Goal: Ask a question

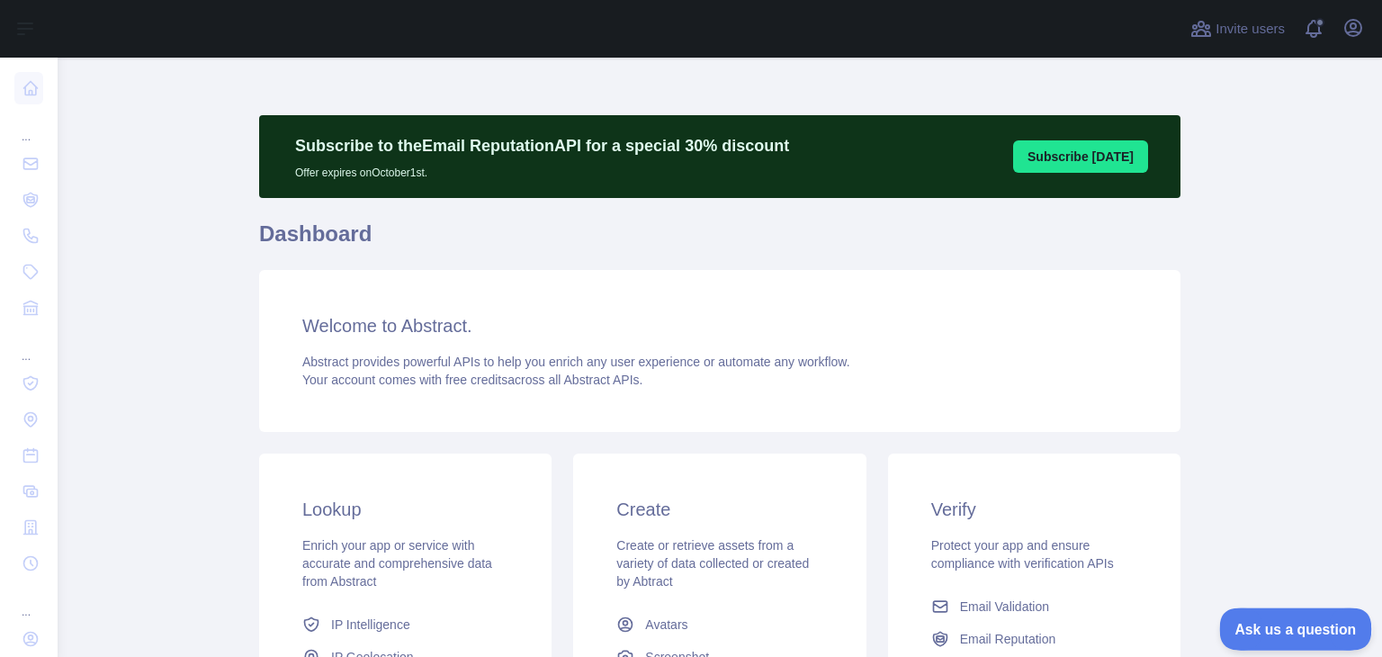
click at [1267, 620] on span "Ask us a question" at bounding box center [1286, 626] width 135 height 13
click at [1303, 623] on span "Ask us a question" at bounding box center [1287, 626] width 130 height 12
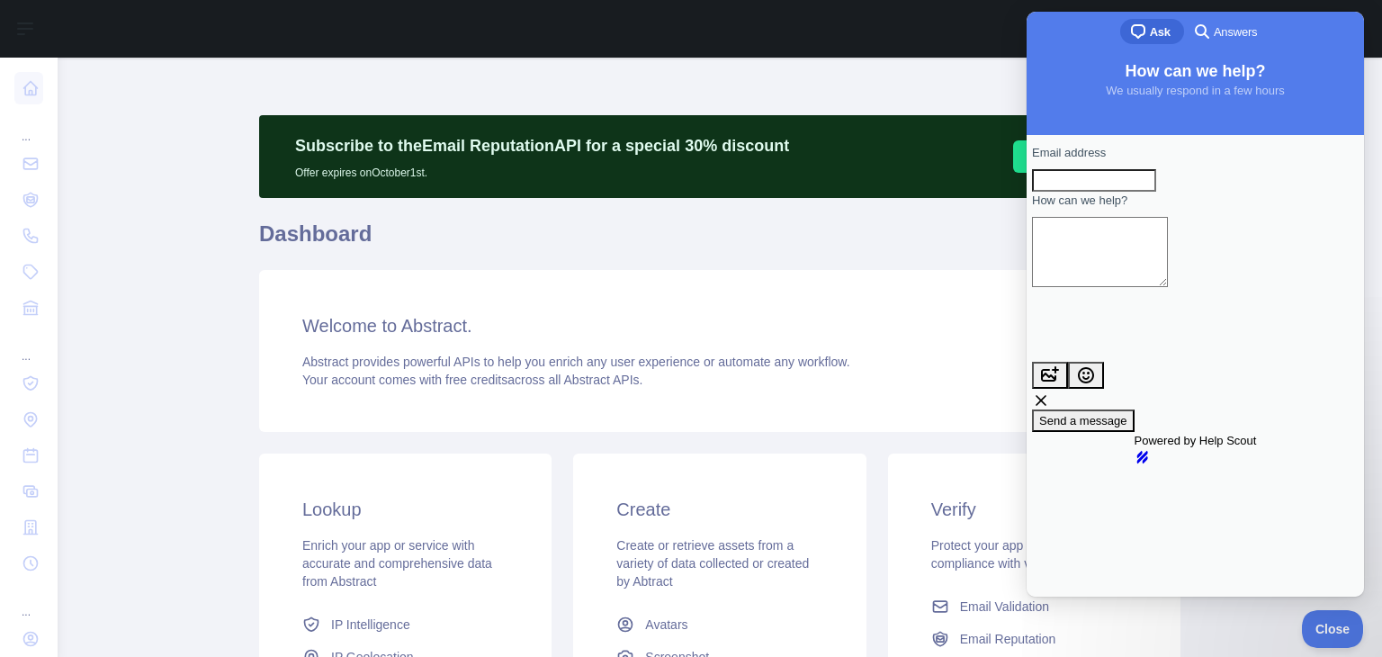
click at [1157, 275] on textarea "How can we help?" at bounding box center [1100, 252] width 136 height 70
click at [1245, 463] on div "Powered by Help Scout hs-logo" at bounding box center [1195, 448] width 327 height 32
click at [930, 93] on div "Subscribe to the Email Reputation API for a special 30 % discount Offer expires…" at bounding box center [719, 518] width 921 height 921
click at [964, 170] on div "Subscribe to the Email Reputation API for a special 30 % discount Offer expires…" at bounding box center [719, 156] width 921 height 83
drag, startPoint x: 821, startPoint y: 103, endPoint x: 13, endPoint y: 98, distance: 807.8
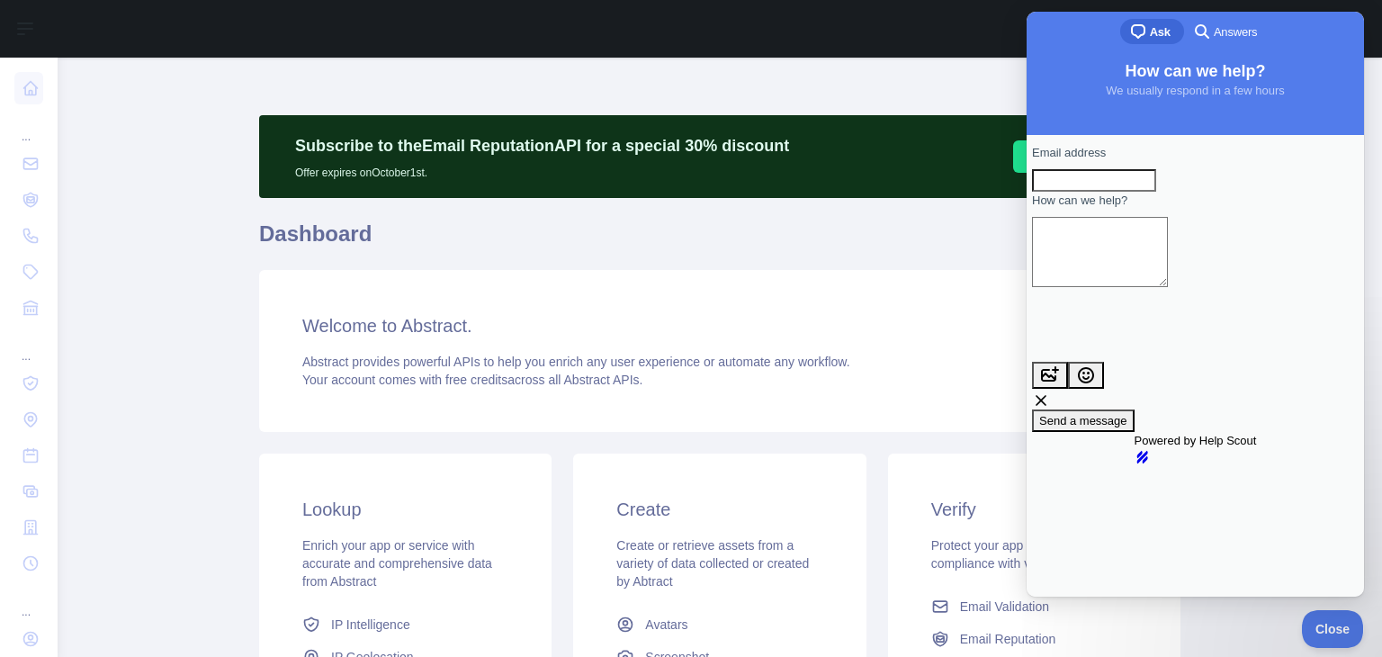
click at [821, 103] on div "Subscribe to the Email Reputation API for a special 30 % discount Offer expires…" at bounding box center [719, 486] width 921 height 770
drag, startPoint x: 1329, startPoint y: 633, endPoint x: 1397, endPoint y: 634, distance: 68.4
click at [1329, 634] on button "Close" at bounding box center [1327, 626] width 61 height 38
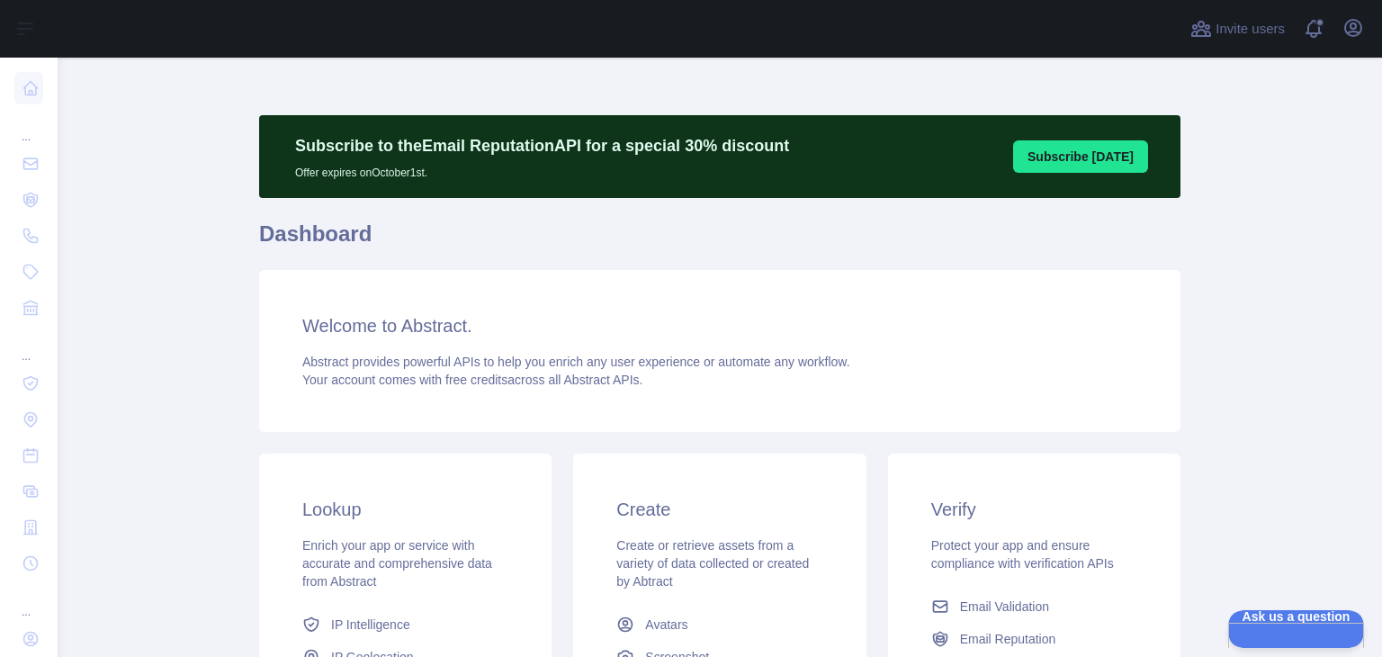
click at [1342, 50] on div "Invite users View notifications Open user menu" at bounding box center [1276, 29] width 181 height 58
click at [1308, 24] on span at bounding box center [1321, 29] width 36 height 58
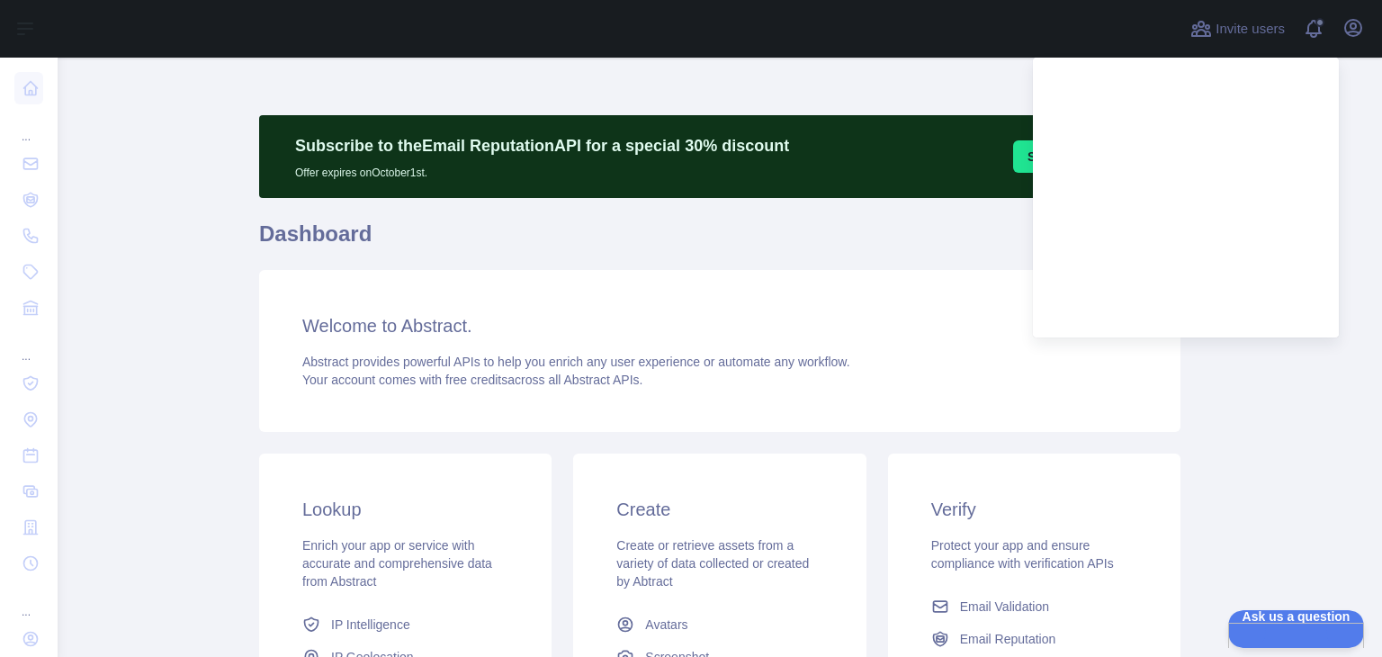
click at [879, 56] on div at bounding box center [618, 29] width 1093 height 58
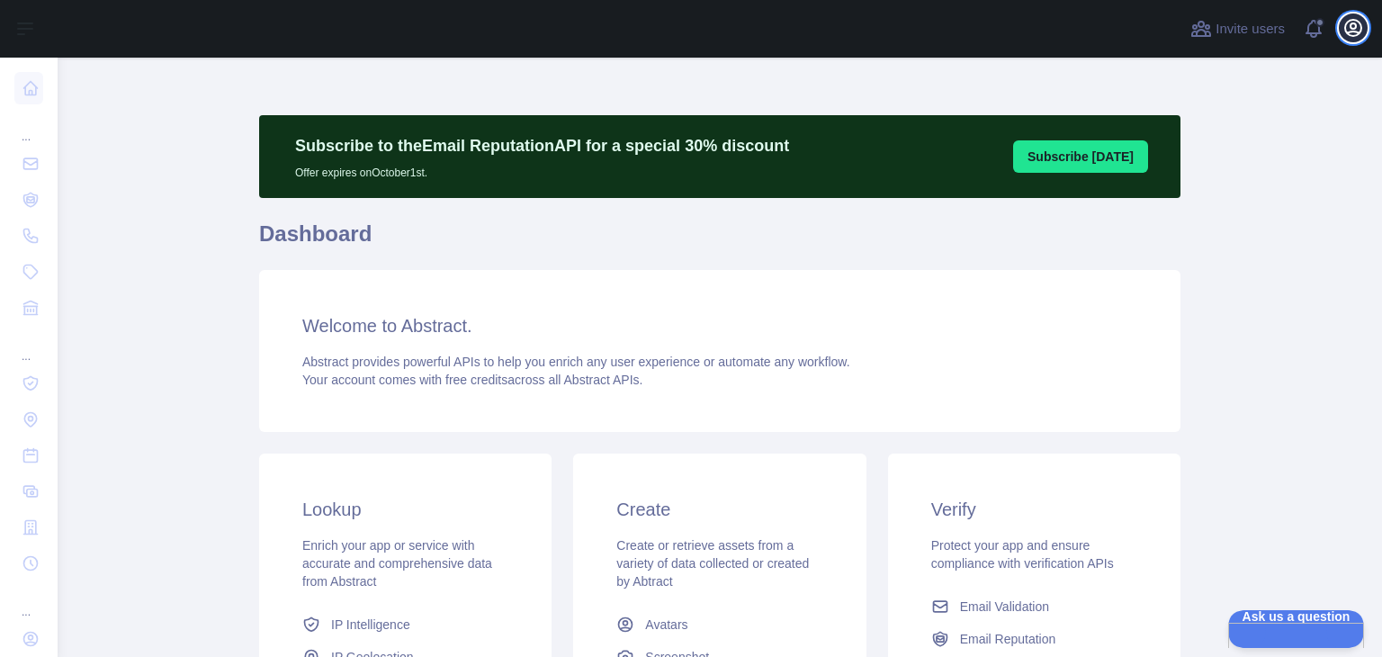
click at [1348, 39] on button "Open user menu" at bounding box center [1353, 27] width 29 height 29
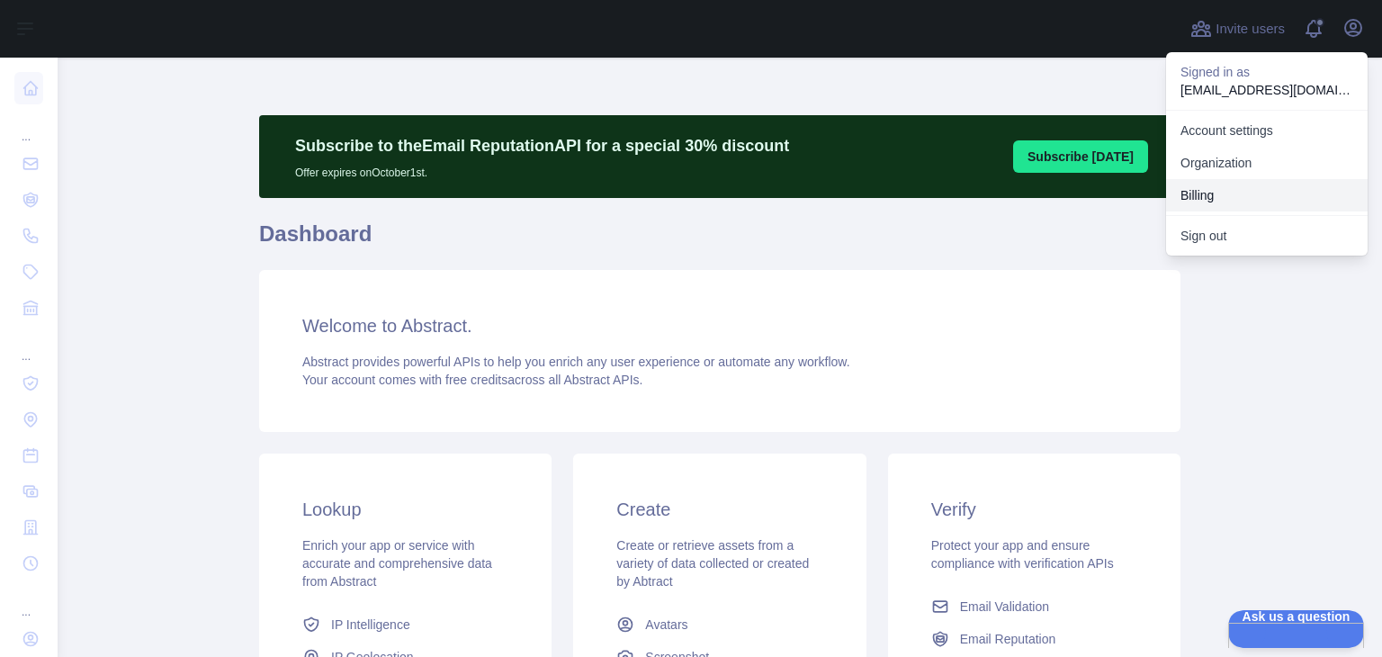
click at [1219, 196] on button "Billing" at bounding box center [1266, 195] width 201 height 32
